Goal: Transaction & Acquisition: Purchase product/service

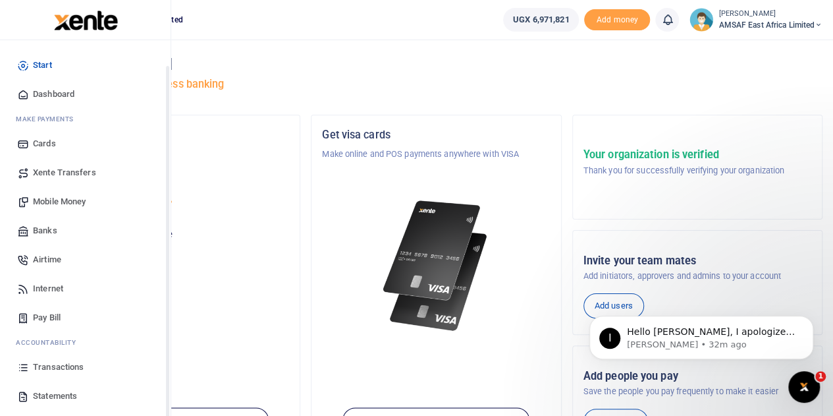
scroll to position [54, 0]
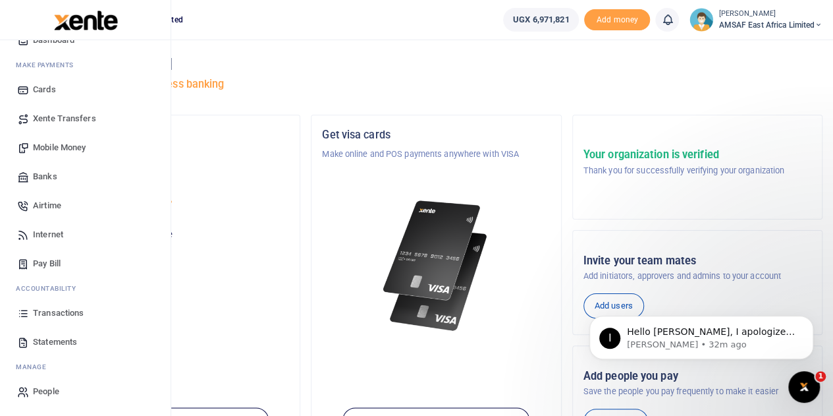
click at [72, 146] on span "Mobile Money" at bounding box center [59, 147] width 53 height 13
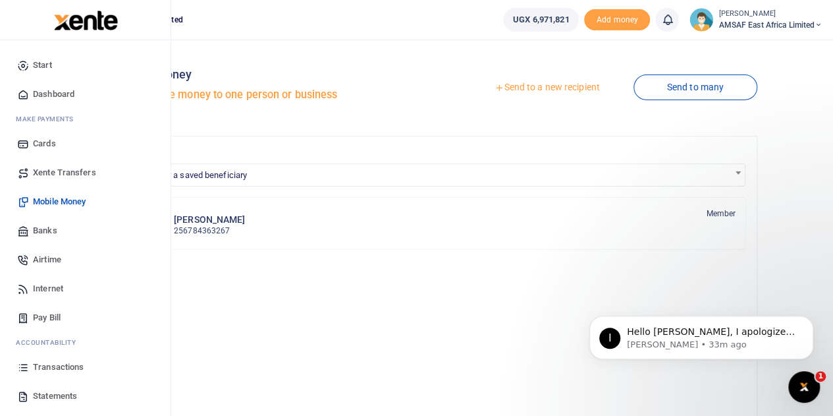
click at [46, 231] on span "Banks" at bounding box center [45, 230] width 24 height 13
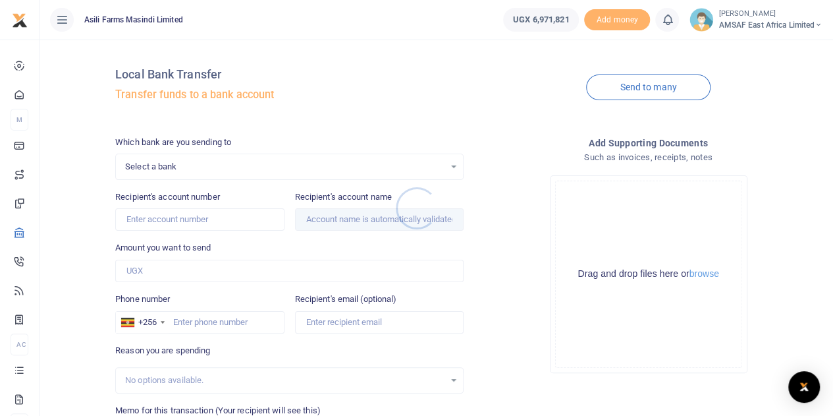
click at [195, 168] on div at bounding box center [416, 208] width 833 height 416
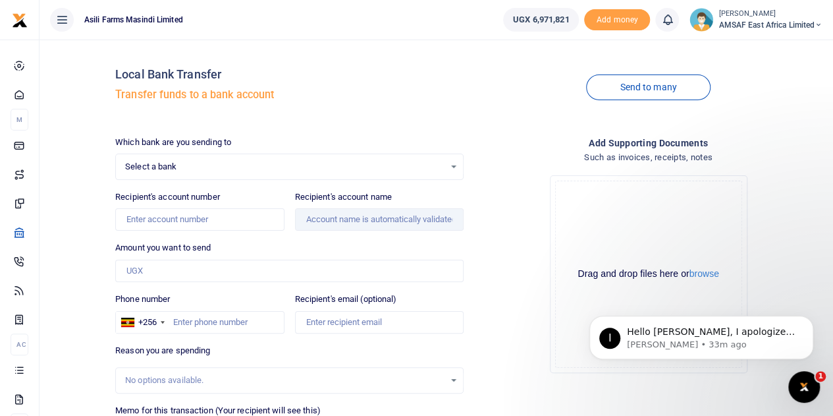
click at [195, 168] on span "Select a bank" at bounding box center [284, 166] width 319 height 13
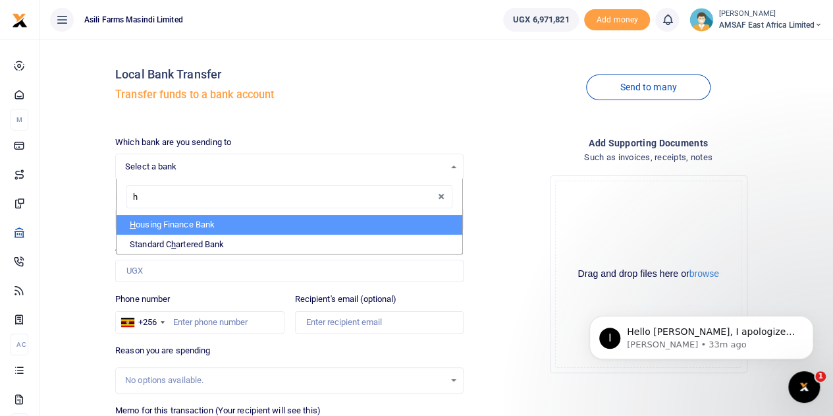
type input "ho"
click at [182, 216] on li "Ho using Finance Bank" at bounding box center [290, 225] width 346 height 20
select select "HFB"
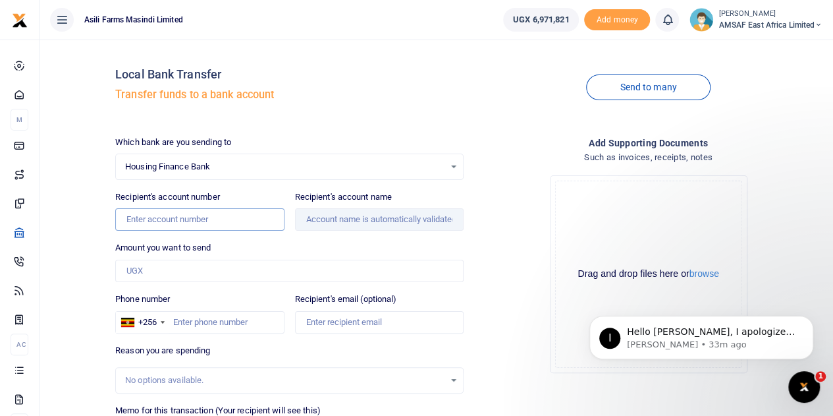
click at [182, 216] on input "Recipient's account number" at bounding box center [199, 219] width 169 height 22
type input "1020000108825"
click at [223, 275] on input "Amount you want to send" at bounding box center [289, 271] width 348 height 22
type input "Ogik Vicky"
click at [206, 271] on input "Amount you want to send" at bounding box center [289, 271] width 348 height 22
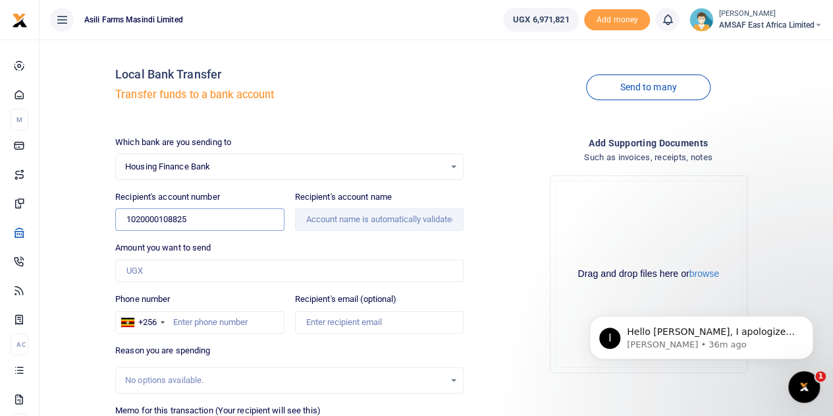
click at [231, 211] on input "1020000108825" at bounding box center [199, 219] width 169 height 22
type input "1020000108825"
click at [189, 272] on input "Amount you want to send" at bounding box center [289, 271] width 348 height 22
type input "500,000"
type input "Ogik Vicky"
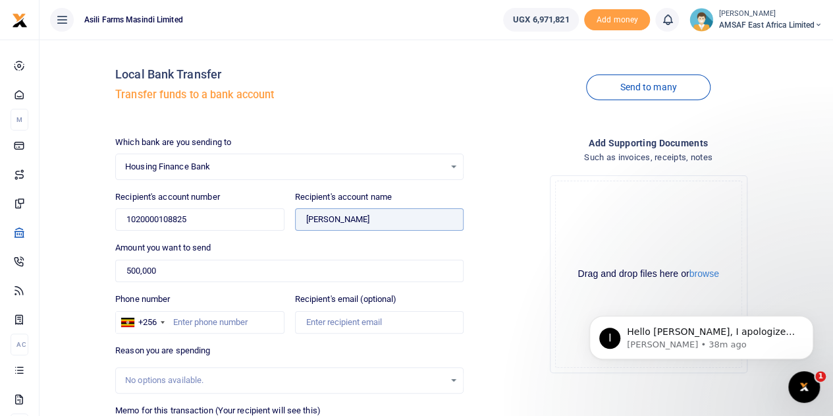
drag, startPoint x: 304, startPoint y: 219, endPoint x: 356, endPoint y: 219, distance: 52.0
click at [356, 219] on input "Found" at bounding box center [379, 219] width 169 height 22
click at [456, 162] on div "Housing Finance Bank Select an option..." at bounding box center [289, 166] width 347 height 14
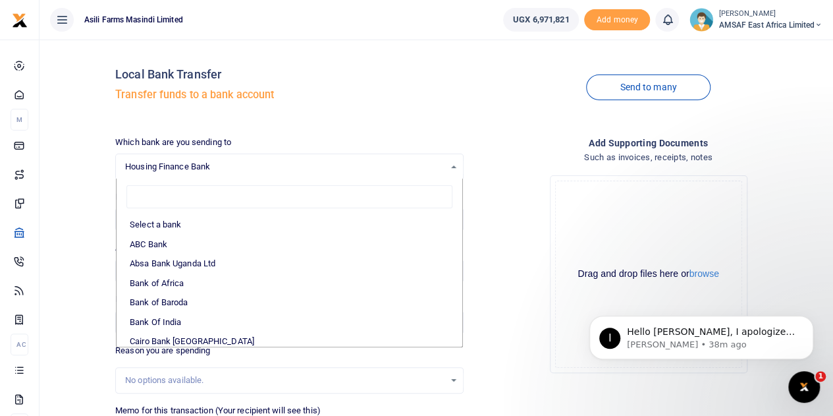
click at [551, 170] on div "Drop your files here Drag and drop files here or browse Powered by Uppy" at bounding box center [648, 274] width 348 height 219
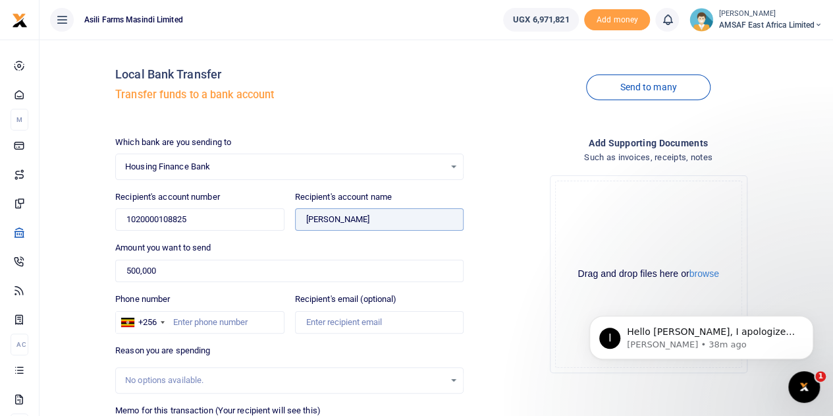
click at [327, 218] on input "Found" at bounding box center [379, 219] width 169 height 22
click at [161, 218] on input "1020000108825" at bounding box center [199, 219] width 169 height 22
click at [677, 342] on p "Ibrahim • 41m ago" at bounding box center [712, 345] width 170 height 12
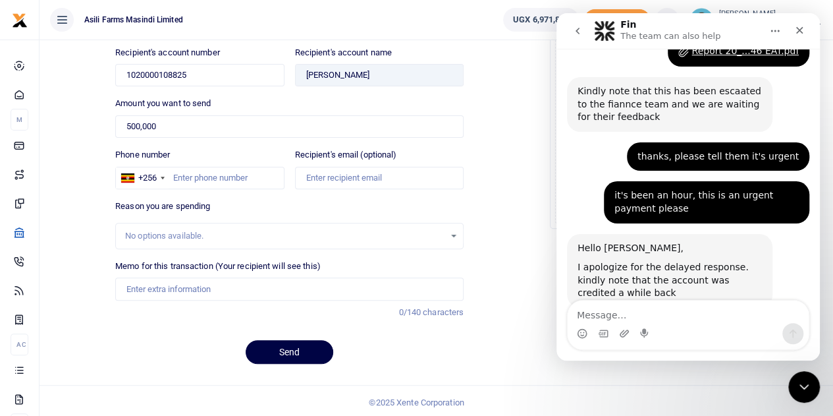
scroll to position [312, 0]
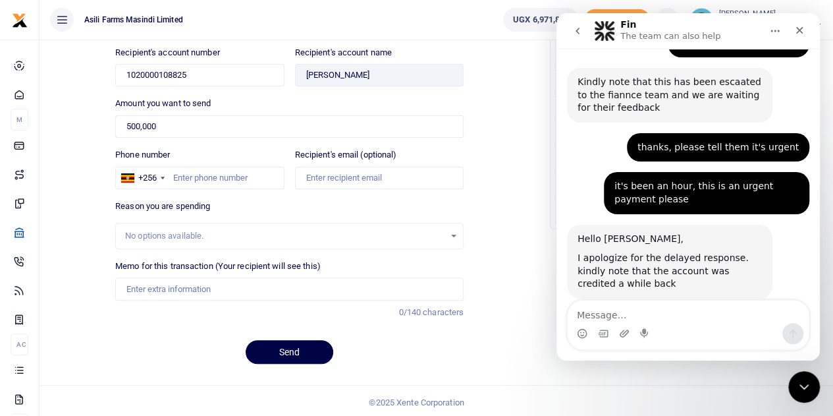
click at [644, 312] on textarea "Message…" at bounding box center [688, 311] width 241 height 22
type textarea "Thanks for the support"
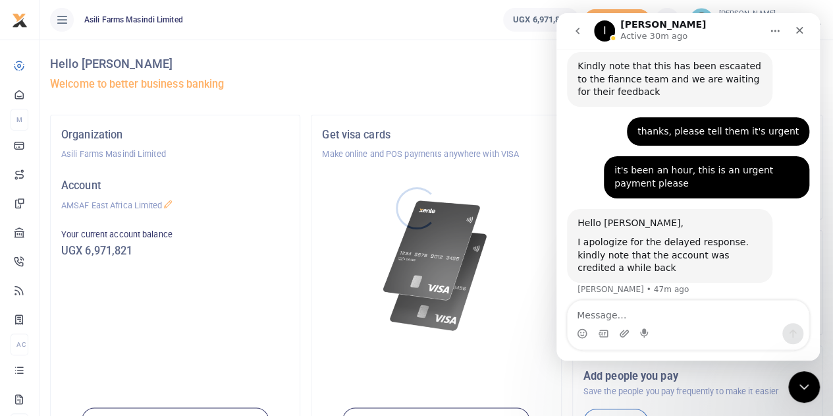
scroll to position [352, 0]
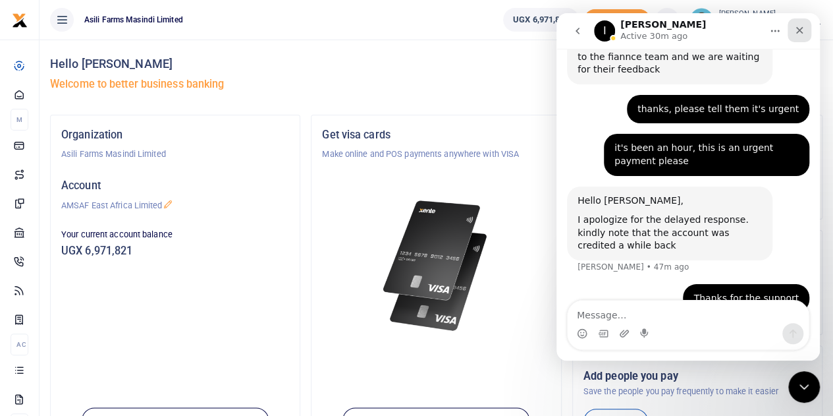
click at [798, 31] on icon "Close" at bounding box center [799, 30] width 11 height 11
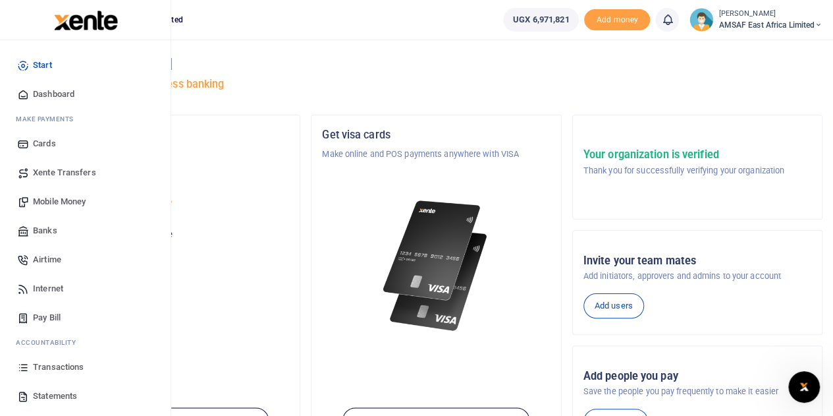
click at [51, 66] on span "Start" at bounding box center [42, 65] width 19 height 13
